Goal: Find specific page/section: Find specific page/section

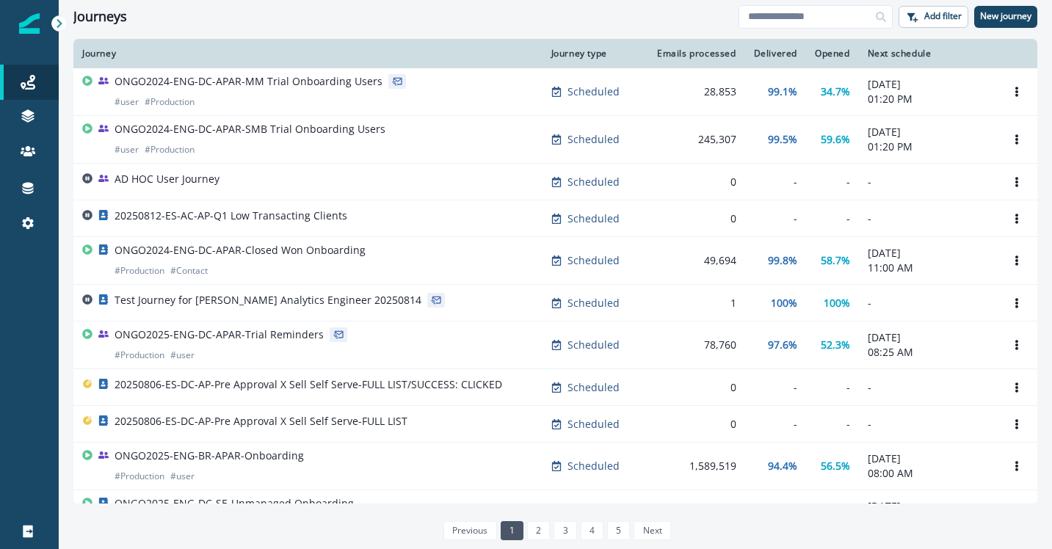
click at [416, 18] on div "Journeys" at bounding box center [405, 17] width 665 height 16
click at [63, 24] on icon at bounding box center [59, 23] width 10 height 10
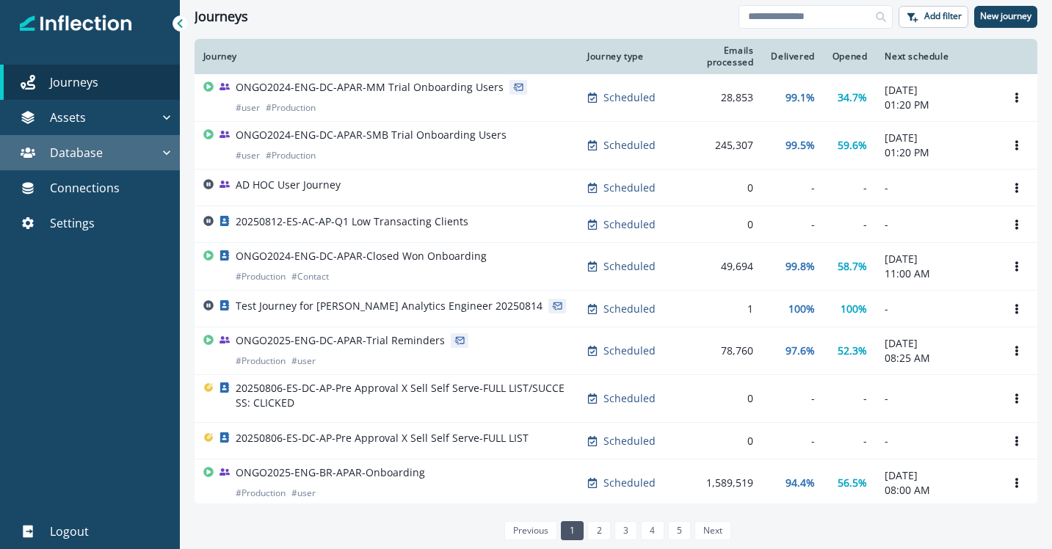
click at [162, 156] on icon "button" at bounding box center [166, 152] width 15 height 15
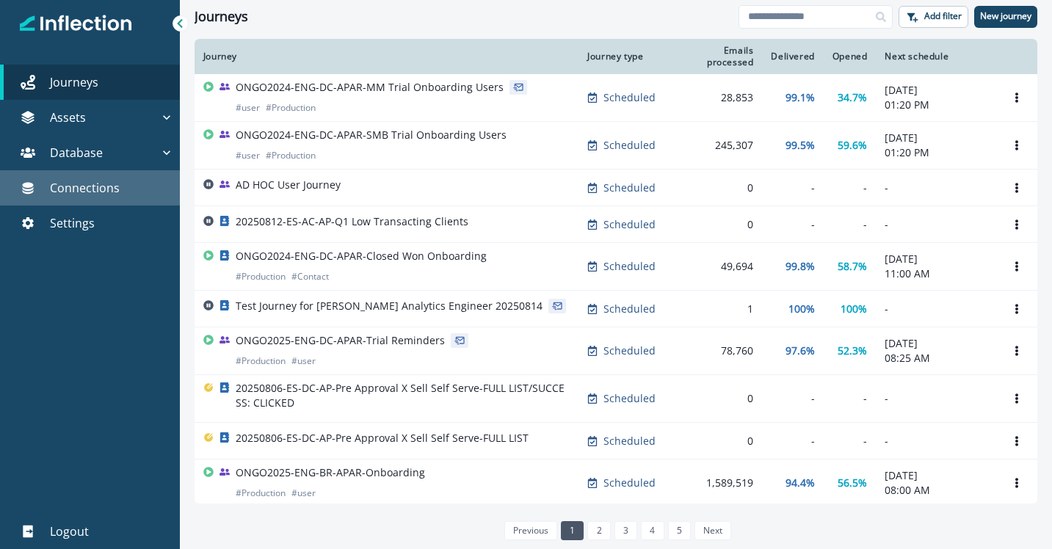
click at [112, 188] on p "Connections" at bounding box center [85, 188] width 70 height 18
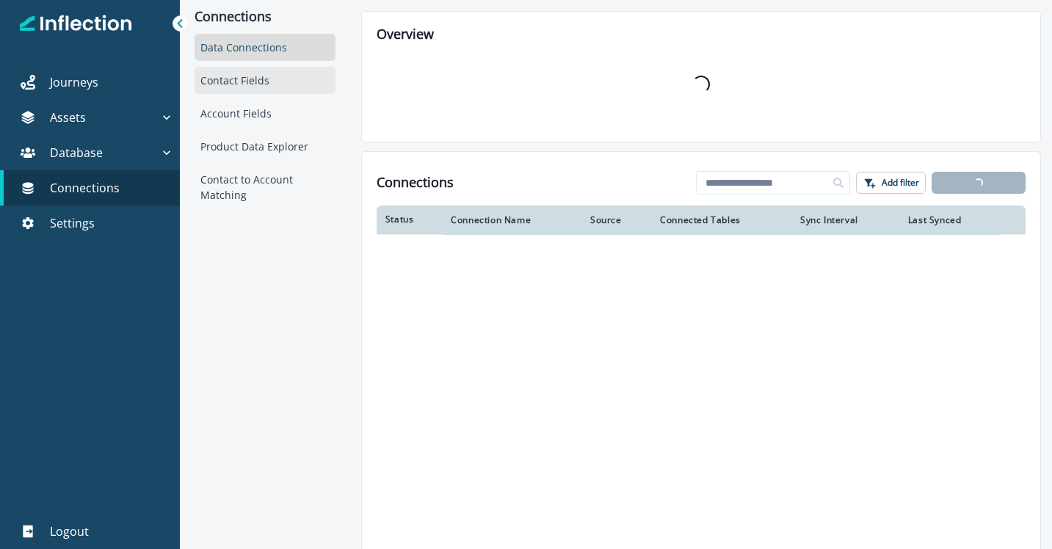
click at [235, 84] on div "Contact Fields" at bounding box center [265, 80] width 141 height 27
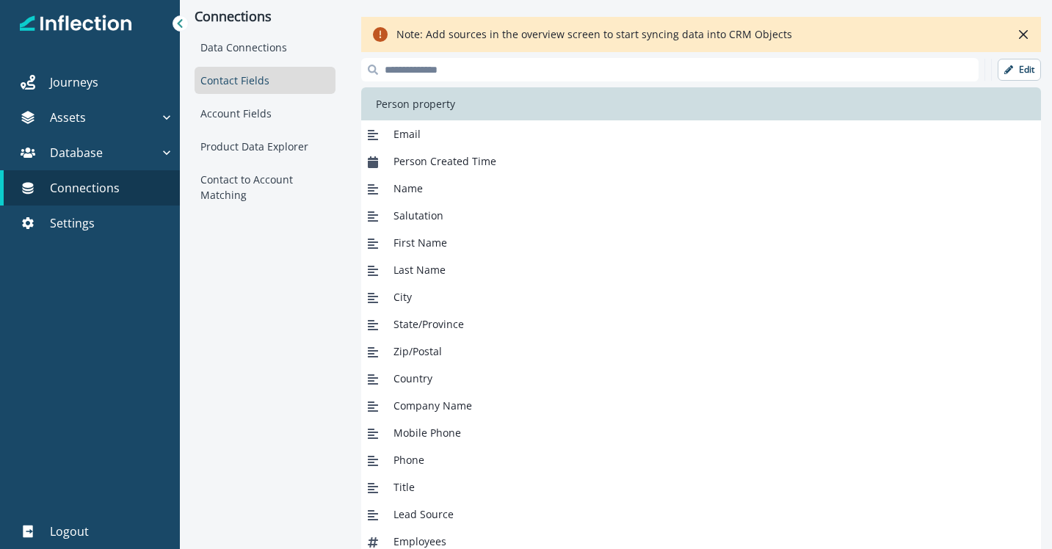
click at [511, 72] on input at bounding box center [670, 70] width 618 height 24
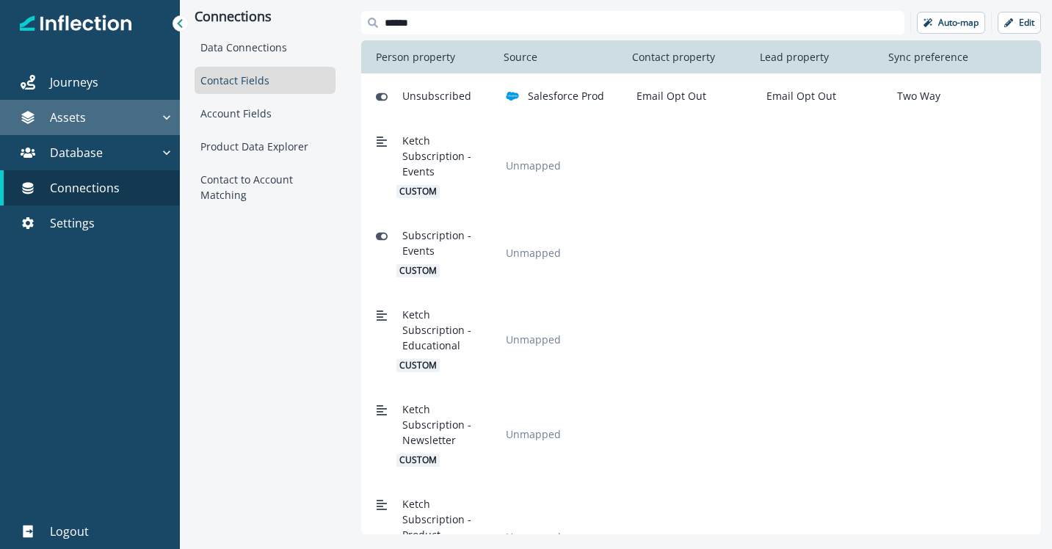
type input "******"
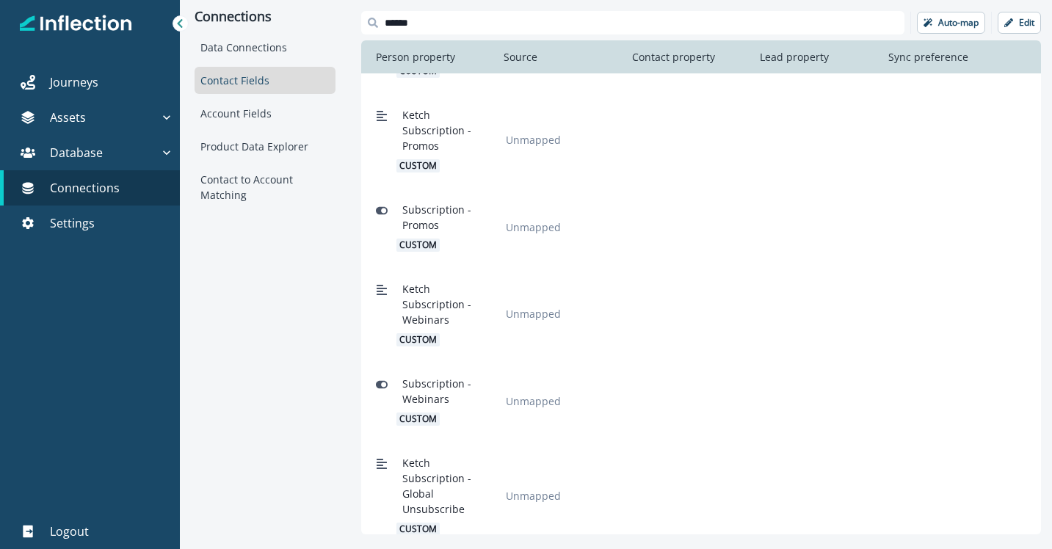
scroll to position [595, 0]
